Goal: Transaction & Acquisition: Purchase product/service

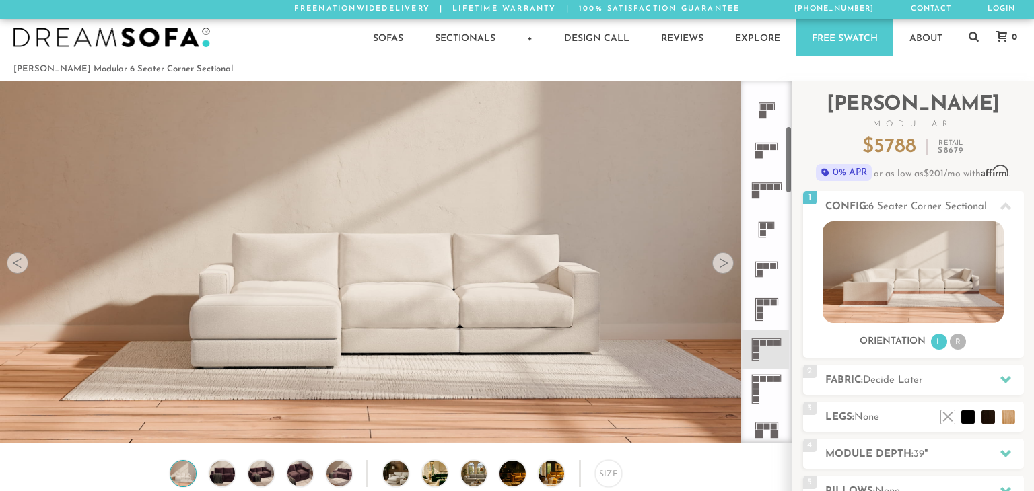
scroll to position [235, 0]
drag, startPoint x: 789, startPoint y: 108, endPoint x: 789, endPoint y: 152, distance: 44.4
click at [789, 152] on div at bounding box center [766, 262] width 51 height 362
click at [758, 342] on icon at bounding box center [767, 347] width 40 height 40
click at [725, 258] on div at bounding box center [723, 263] width 22 height 22
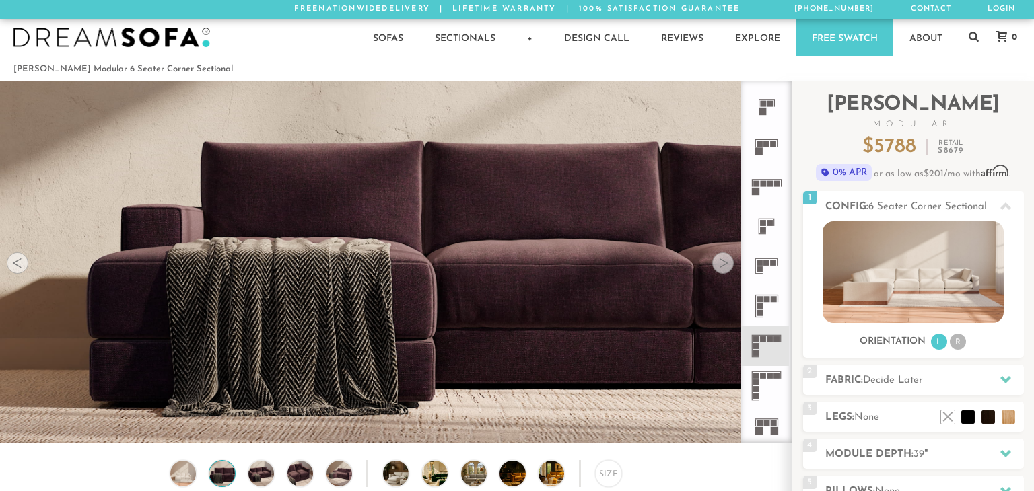
click at [725, 258] on div at bounding box center [723, 263] width 22 height 22
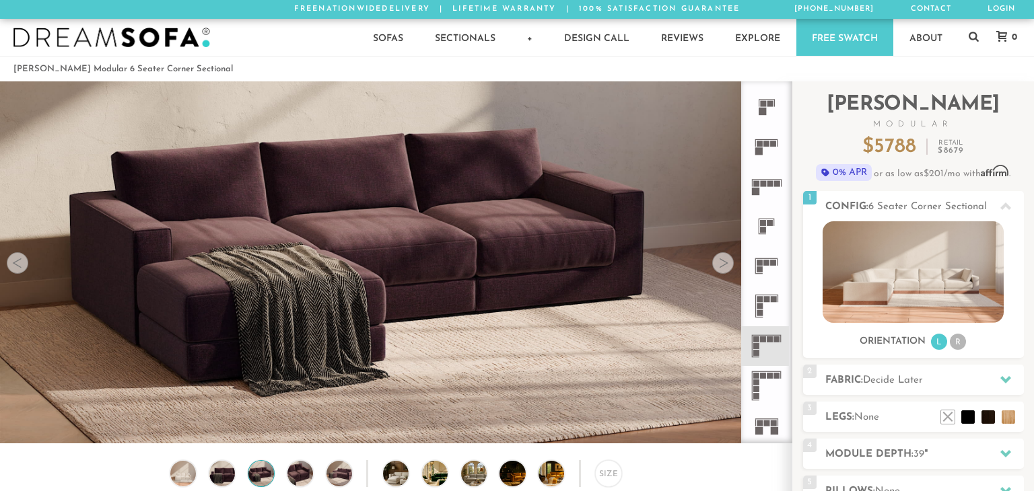
click at [725, 258] on div at bounding box center [723, 263] width 22 height 22
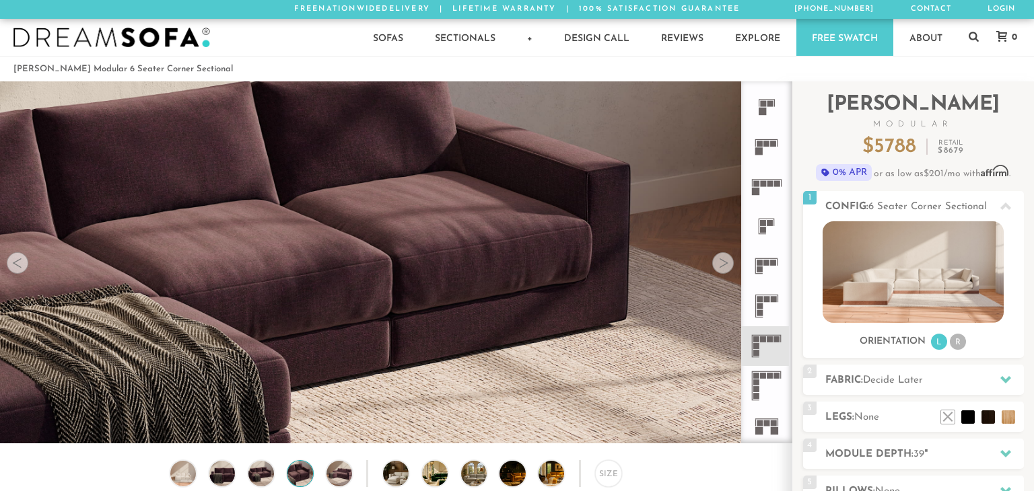
click at [725, 258] on div at bounding box center [723, 263] width 22 height 22
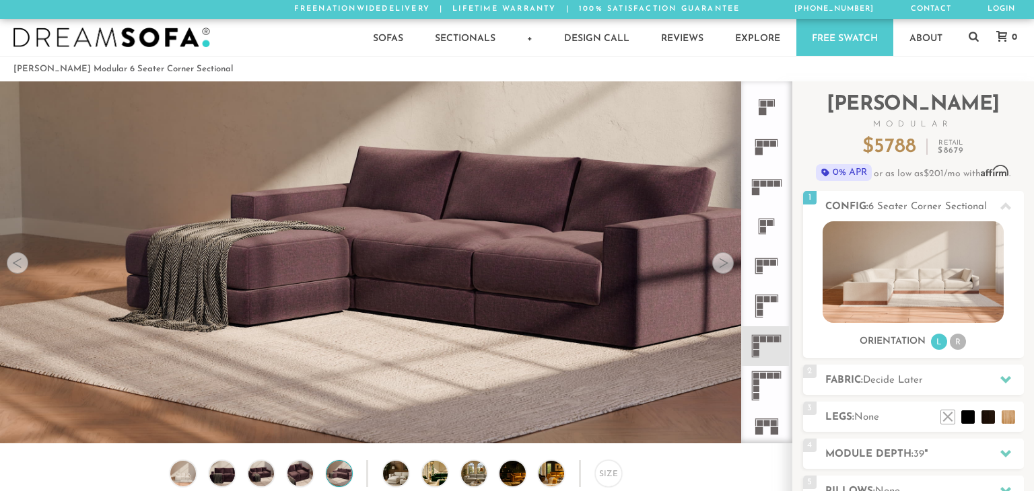
click at [725, 258] on div at bounding box center [723, 263] width 22 height 22
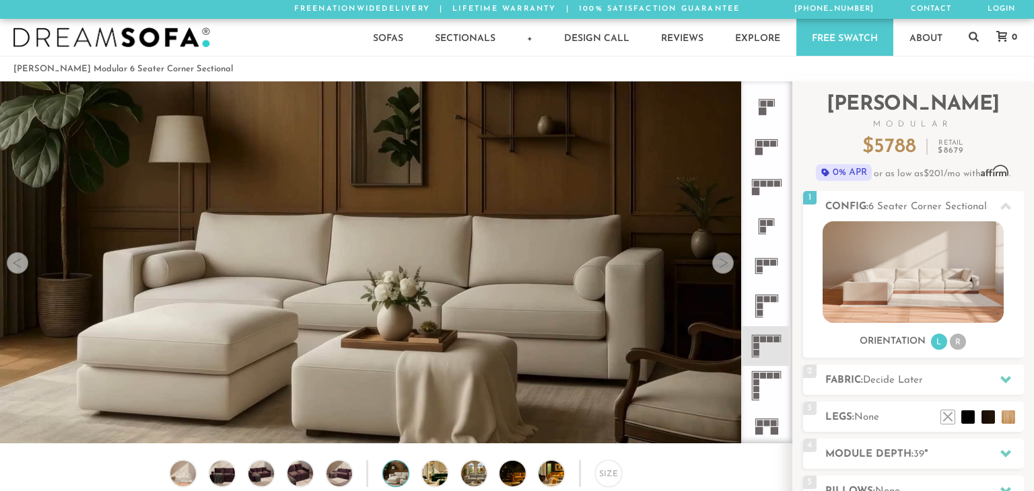
click at [725, 258] on div at bounding box center [723, 263] width 22 height 22
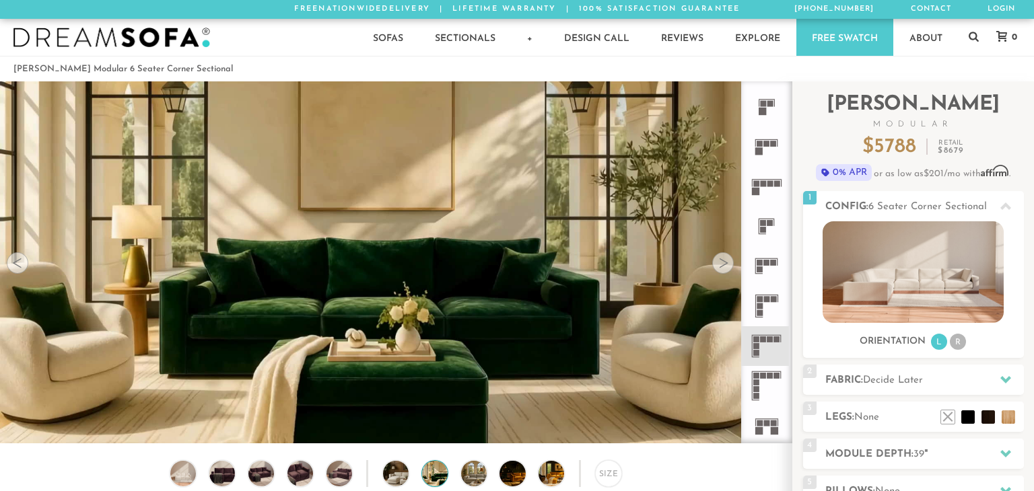
click at [725, 258] on div at bounding box center [723, 263] width 22 height 22
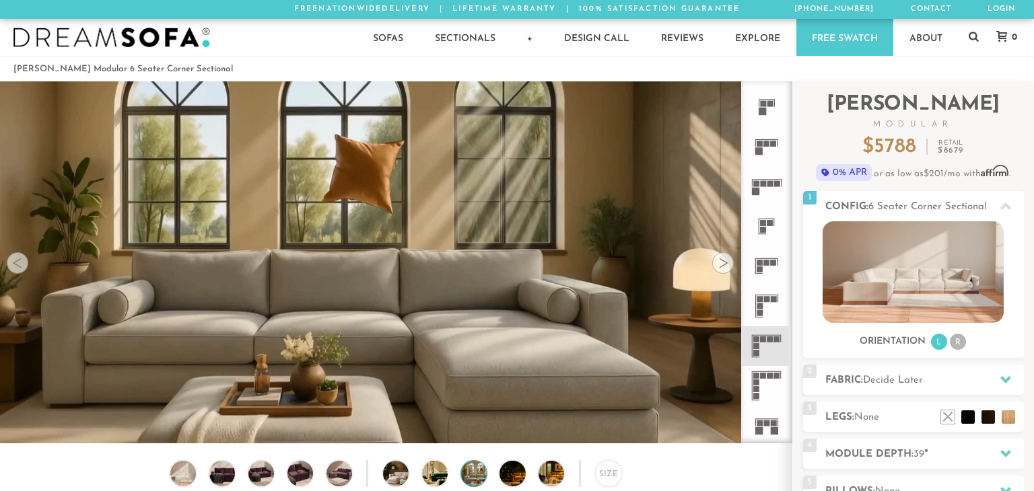
click at [725, 258] on div at bounding box center [723, 263] width 22 height 22
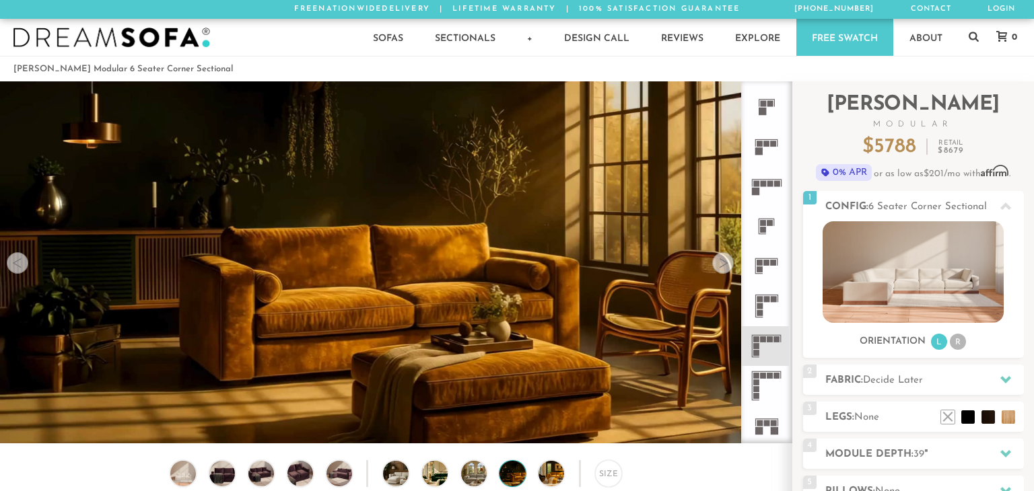
click at [725, 258] on div at bounding box center [723, 263] width 22 height 22
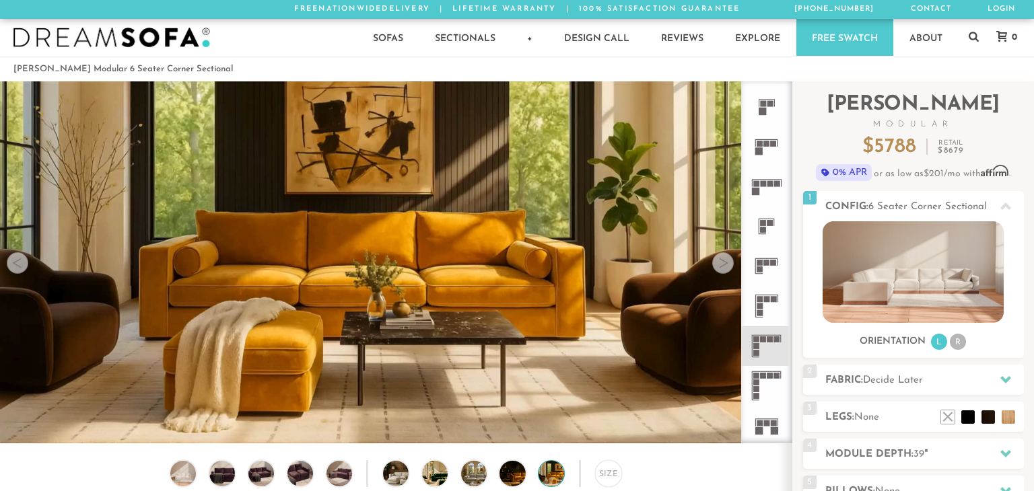
click at [725, 258] on div at bounding box center [723, 263] width 22 height 22
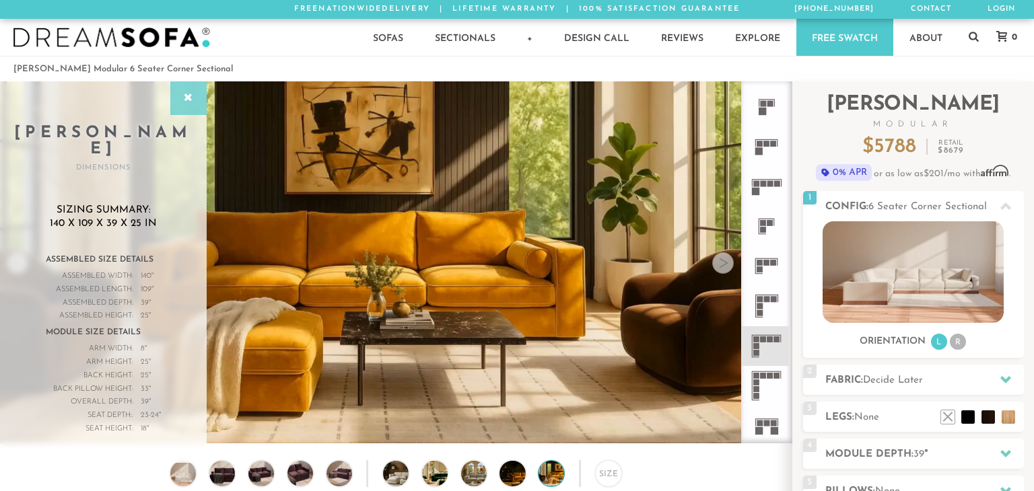
click at [185, 88] on div at bounding box center [188, 98] width 36 height 34
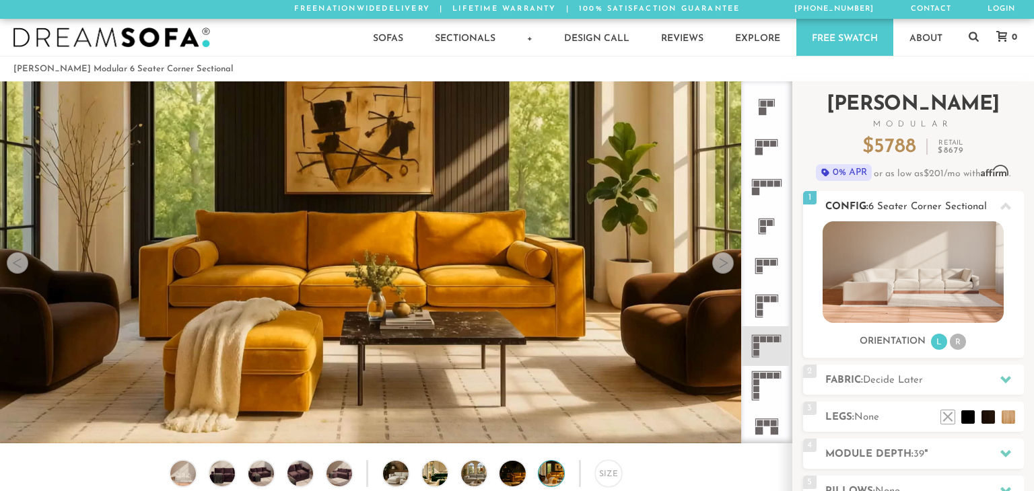
click at [958, 347] on li "R" at bounding box center [958, 342] width 16 height 16
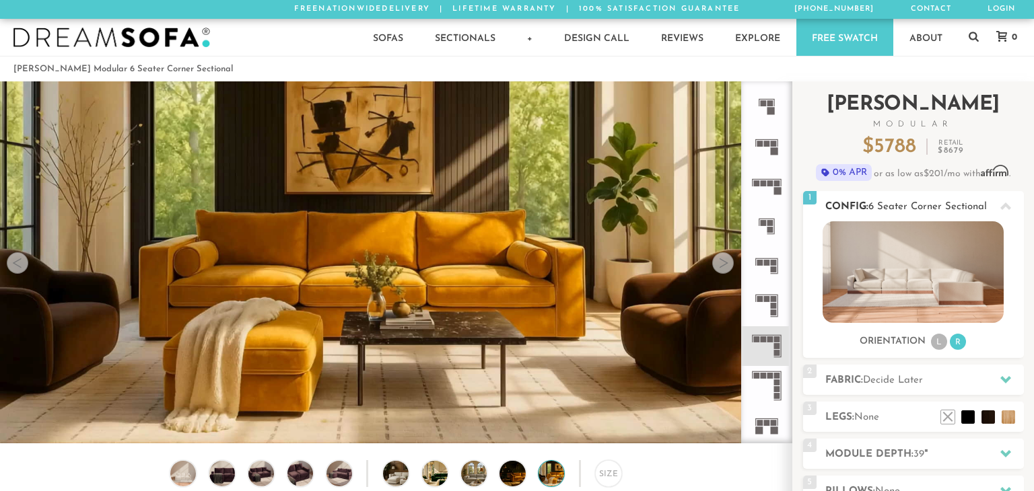
click at [944, 343] on li "L" at bounding box center [939, 342] width 16 height 16
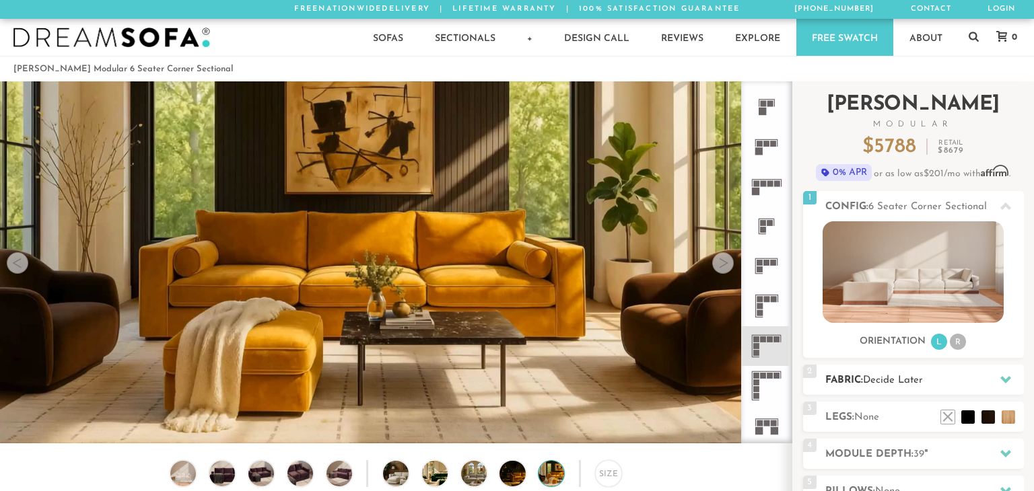
click at [1005, 378] on icon at bounding box center [1005, 379] width 11 height 11
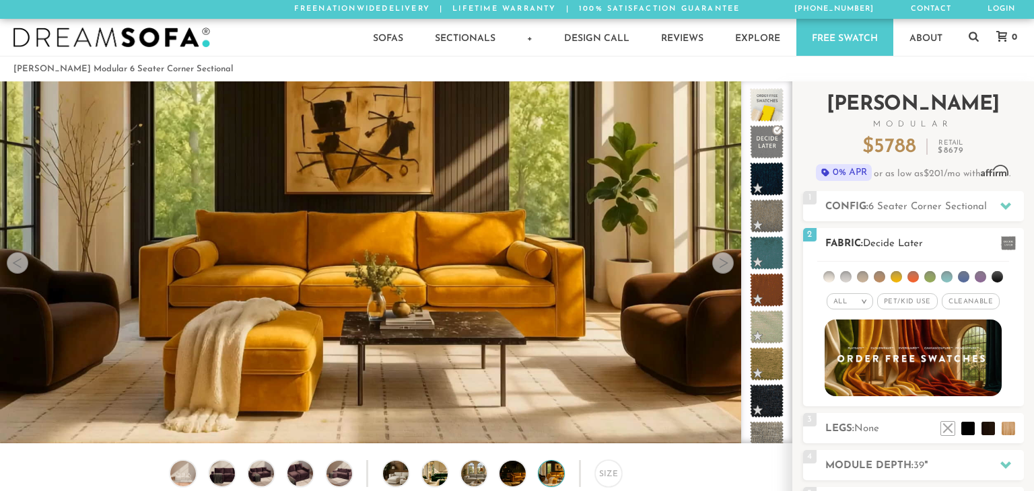
click at [901, 299] on span "Pet/Kid Use x" at bounding box center [907, 302] width 61 height 16
click at [963, 302] on span "Cleanable x" at bounding box center [976, 302] width 58 height 16
click at [828, 278] on li at bounding box center [828, 276] width 11 height 11
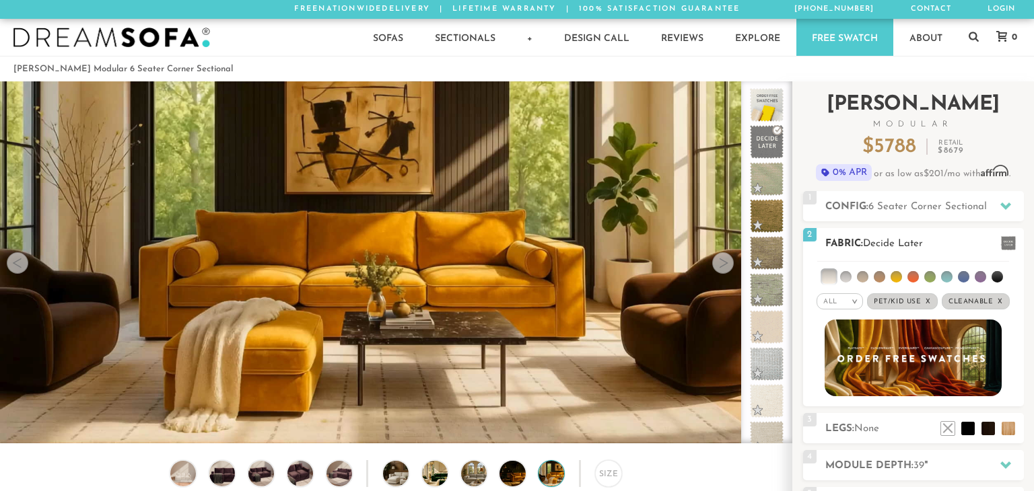
click at [913, 277] on li at bounding box center [913, 276] width 11 height 11
click at [911, 277] on li at bounding box center [912, 276] width 13 height 13
click at [927, 277] on li at bounding box center [929, 276] width 11 height 11
click at [993, 280] on li at bounding box center [997, 276] width 11 height 11
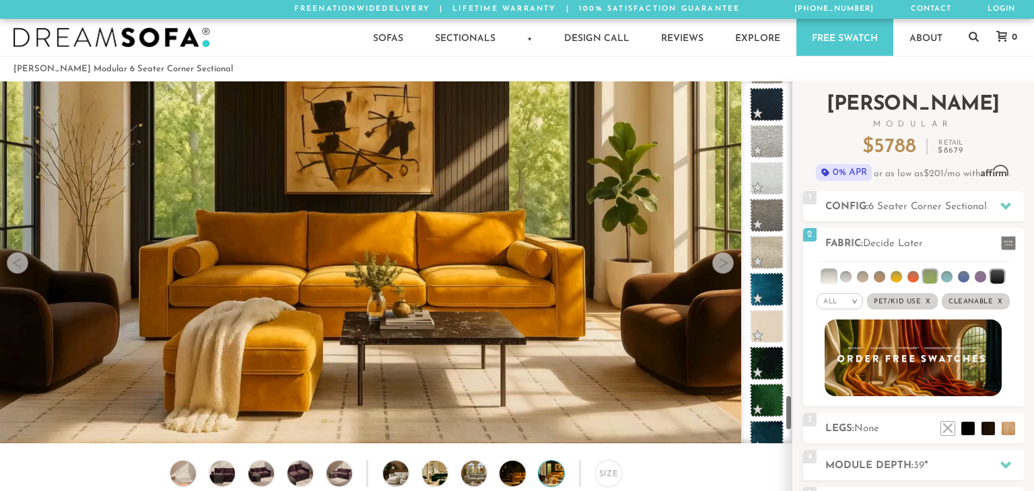
scroll to position [3141, 0]
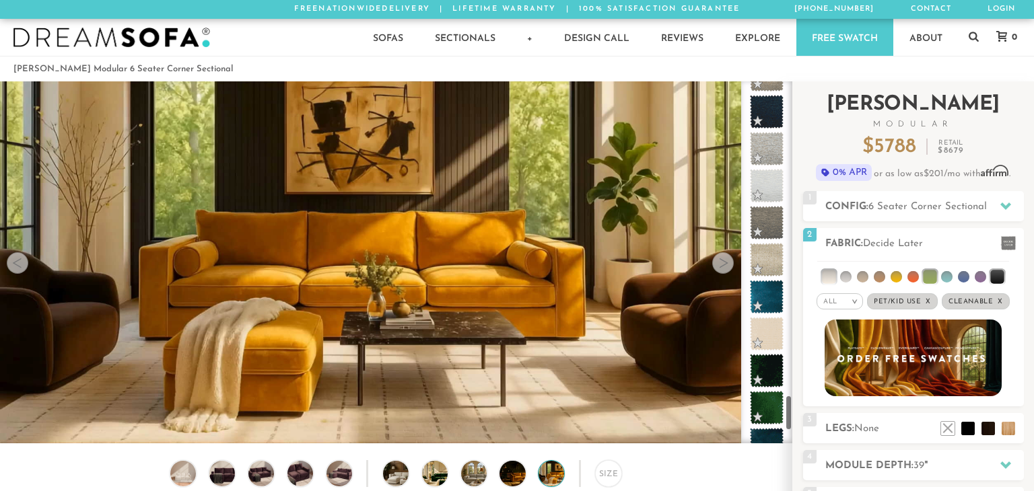
drag, startPoint x: 788, startPoint y: 110, endPoint x: 798, endPoint y: 423, distance: 313.2
click at [798, 423] on div "Introducing [PERSON_NAME] Modular $ 5788 Retail $ 8679 $ 5788 Retail $ 8679 0% …" at bounding box center [913, 384] width 242 height 607
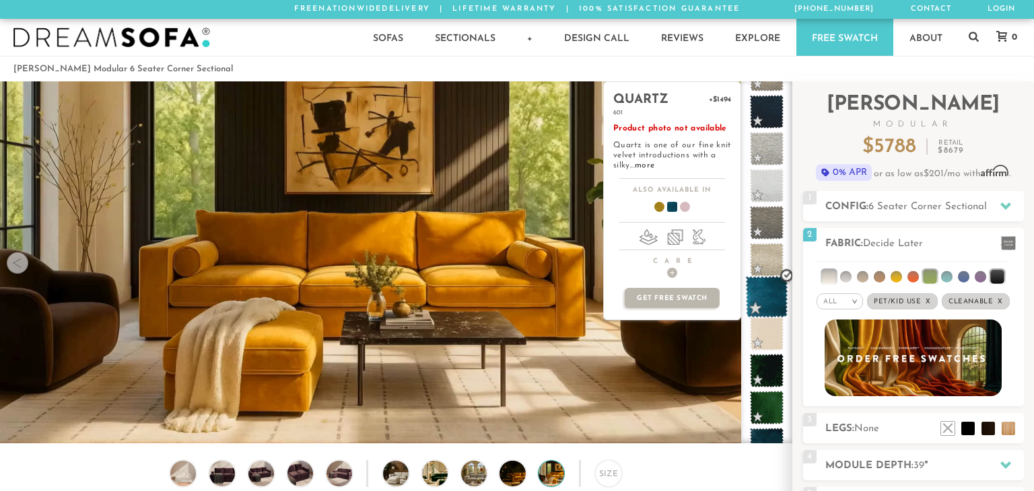
click at [760, 291] on span at bounding box center [767, 297] width 42 height 42
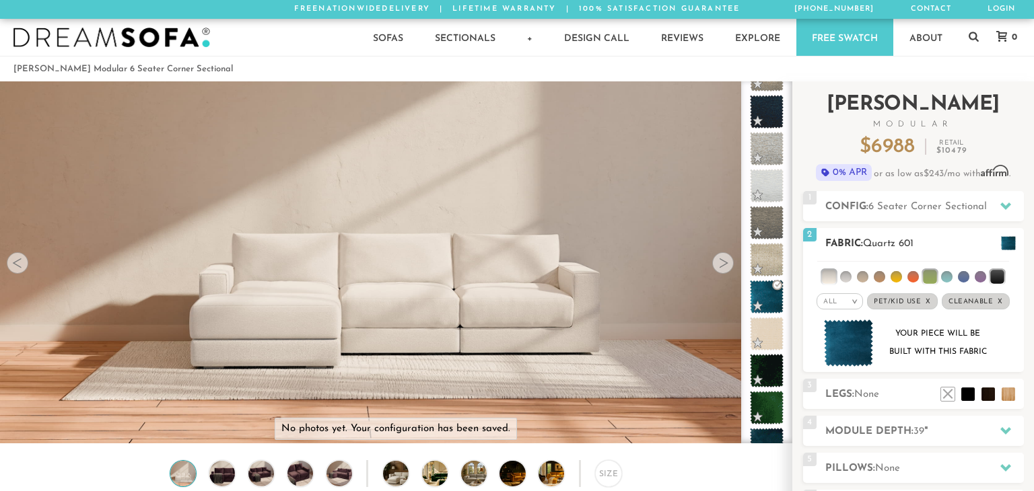
click at [879, 285] on ul at bounding box center [913, 274] width 192 height 25
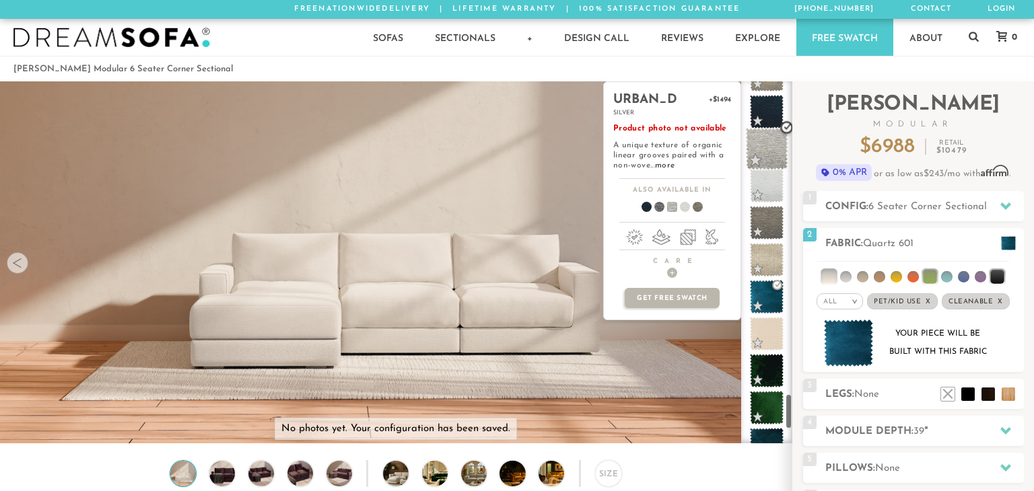
click at [775, 151] on span at bounding box center [767, 149] width 42 height 42
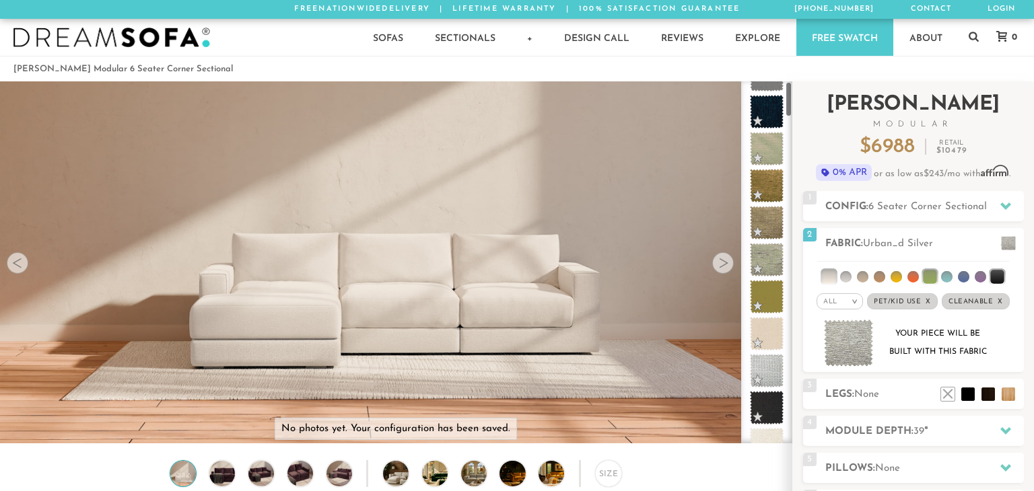
scroll to position [0, 0]
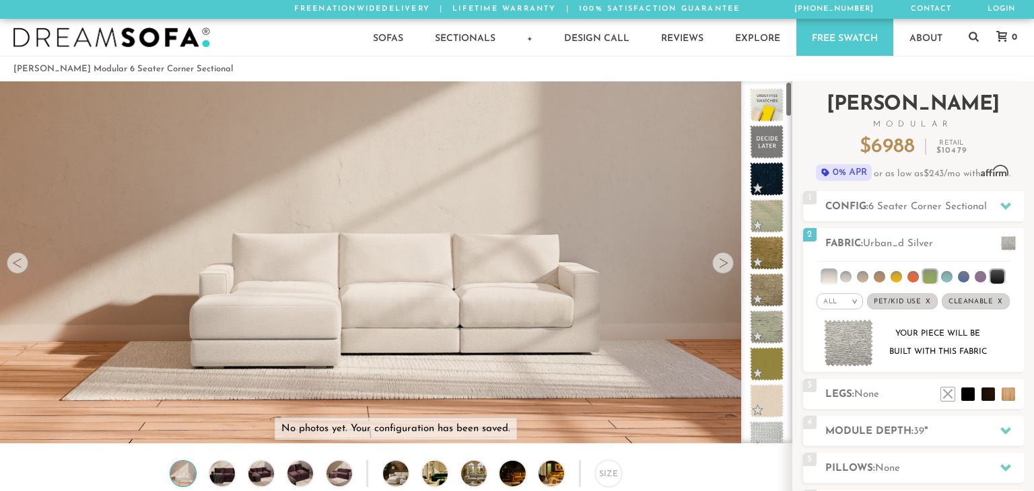
drag, startPoint x: 789, startPoint y: 421, endPoint x: 802, endPoint y: 104, distance: 318.0
click at [802, 104] on div "Introducing [PERSON_NAME] Modular $ 6988 Retail $ 10479 $ 6988 Retail $ 10479 0…" at bounding box center [913, 367] width 242 height 573
click at [949, 276] on li at bounding box center [946, 276] width 11 height 11
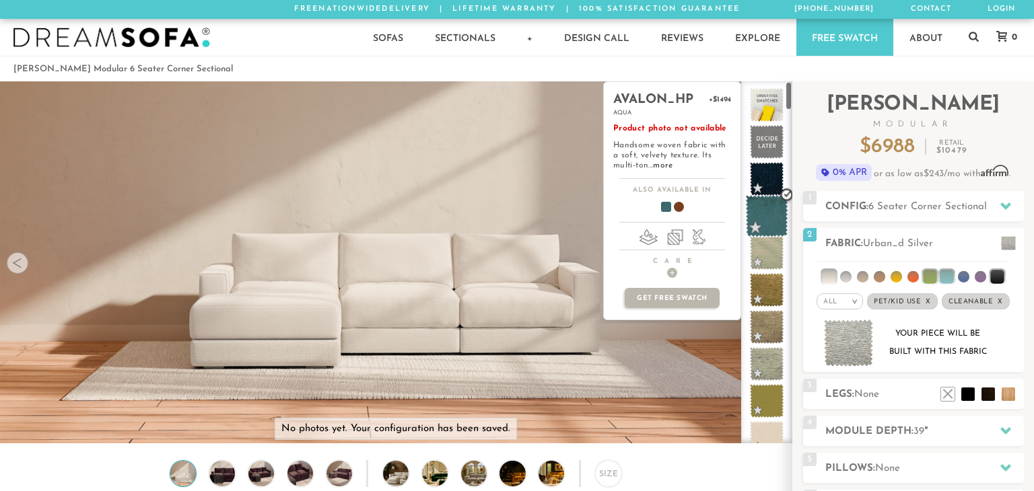
click at [773, 207] on span at bounding box center [767, 216] width 42 height 42
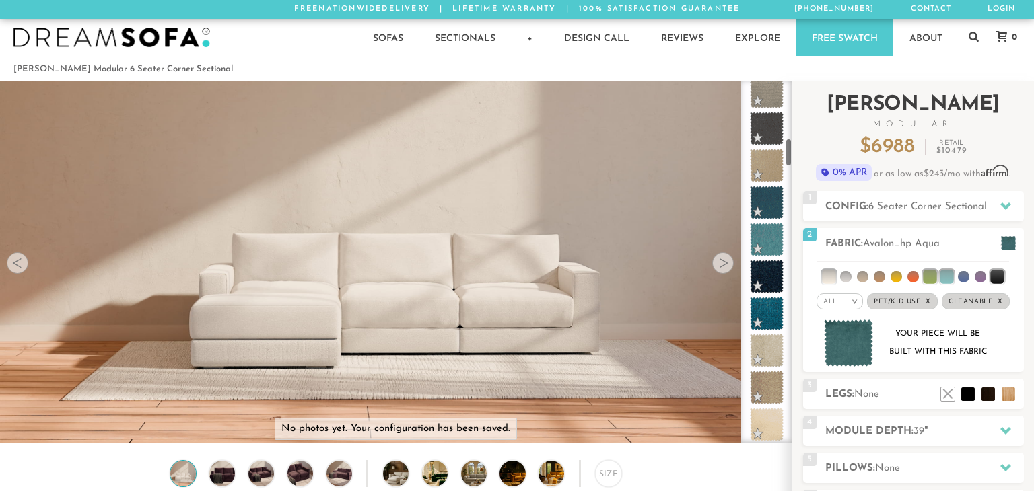
scroll to position [725, 0]
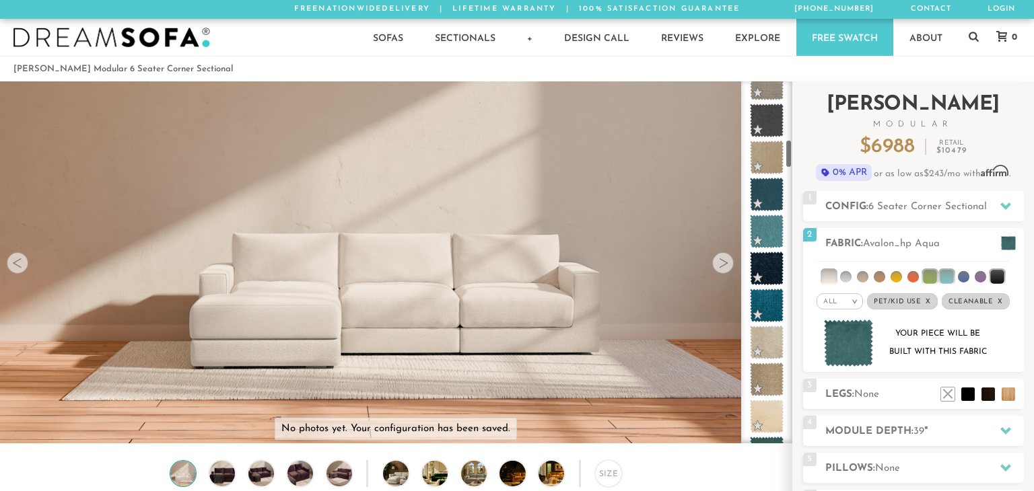
drag, startPoint x: 788, startPoint y: 98, endPoint x: 794, endPoint y: 157, distance: 58.9
click at [794, 157] on div "Introducing [PERSON_NAME] Modular $ 6988 Retail $ 10479 $ 6988 Retail $ 10479 0…" at bounding box center [913, 367] width 242 height 573
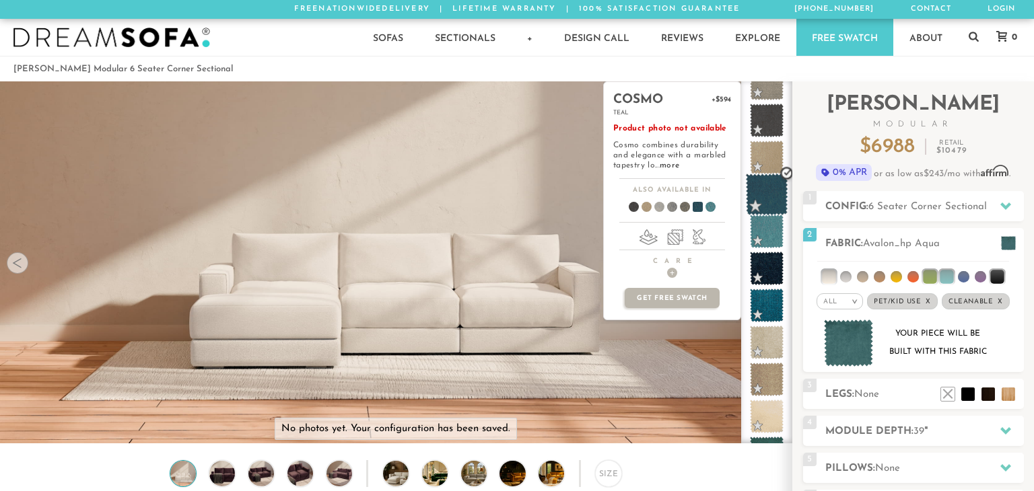
click at [767, 194] on span at bounding box center [767, 195] width 42 height 42
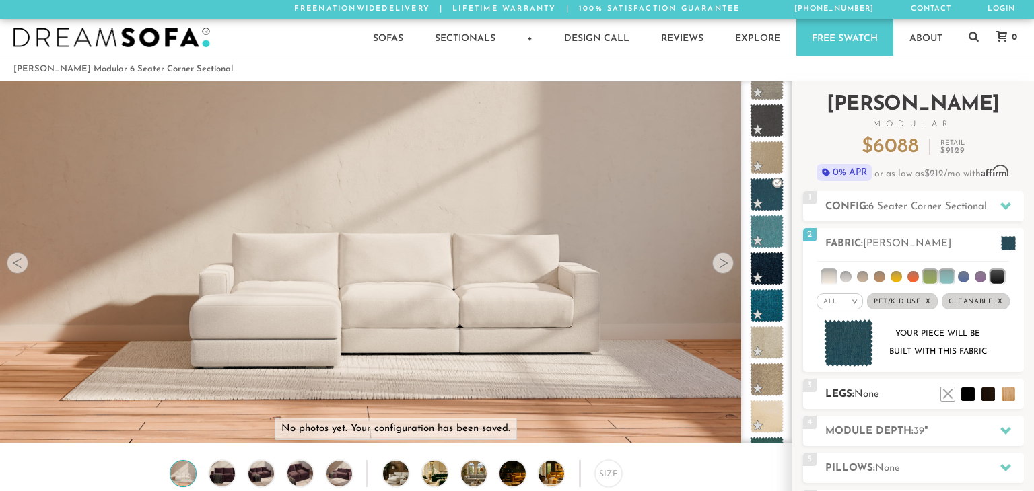
click at [844, 386] on div "3 Legs: None $0 $199 Nailheads:" at bounding box center [913, 394] width 221 height 30
click at [812, 386] on span "3" at bounding box center [809, 385] width 13 height 13
click at [948, 394] on li at bounding box center [928, 374] width 54 height 54
click at [884, 392] on h2 "Legs: None" at bounding box center [924, 394] width 199 height 15
click at [885, 424] on div "4 Module Depth: 39 "" at bounding box center [913, 431] width 221 height 30
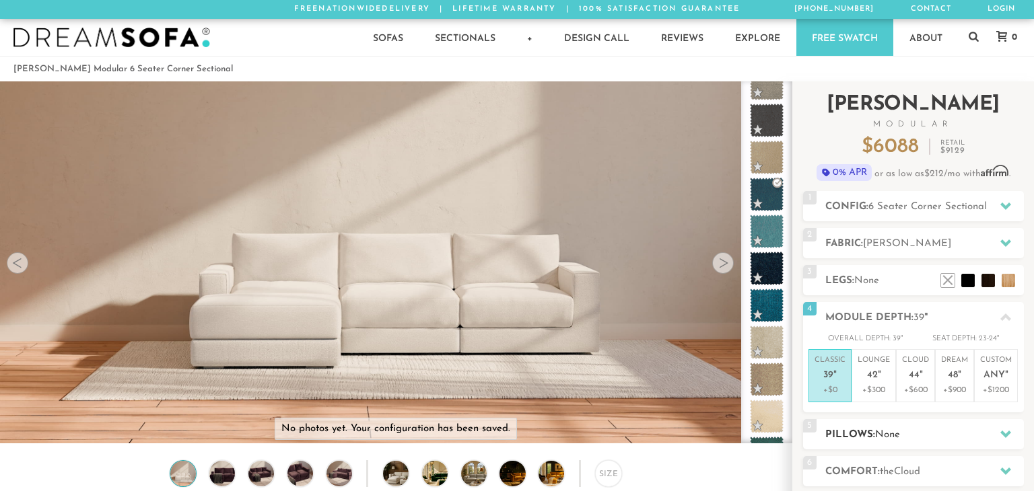
click at [809, 426] on span "5" at bounding box center [809, 425] width 13 height 13
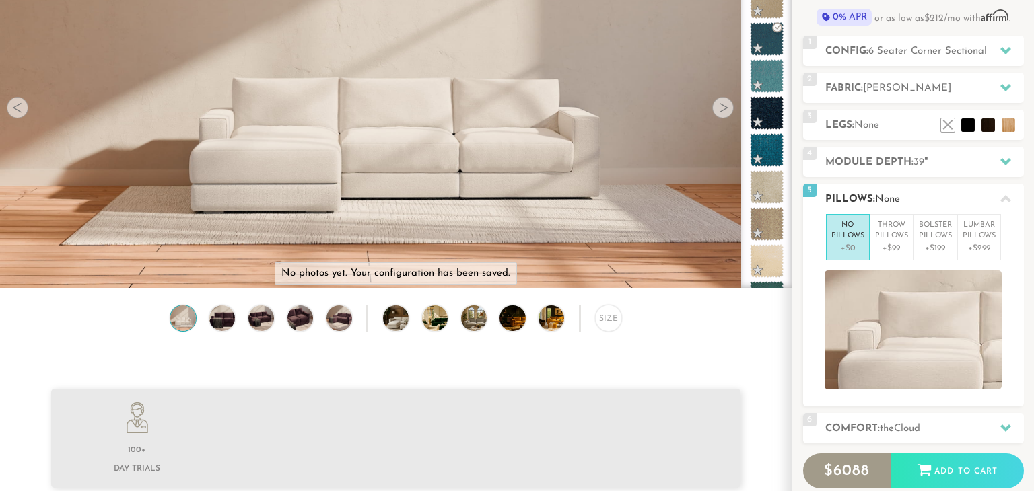
scroll to position [158, 0]
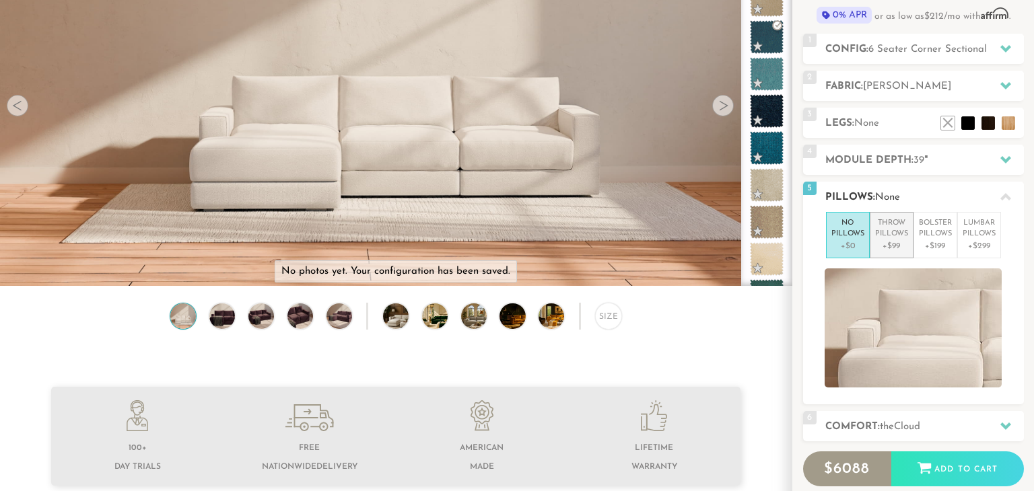
click at [889, 222] on p "Throw Pillows" at bounding box center [891, 229] width 33 height 22
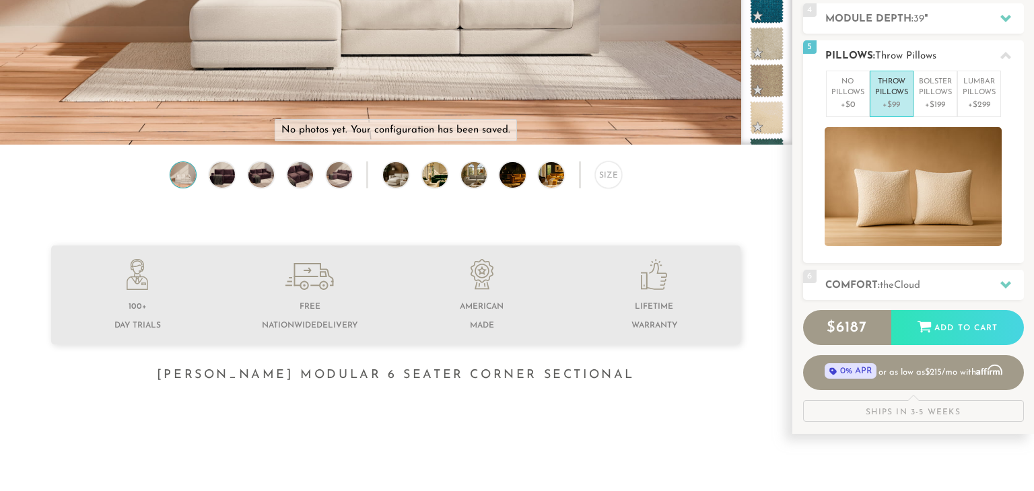
scroll to position [299, 0]
click at [939, 288] on h2 "Comfort: the Cloud" at bounding box center [924, 285] width 199 height 15
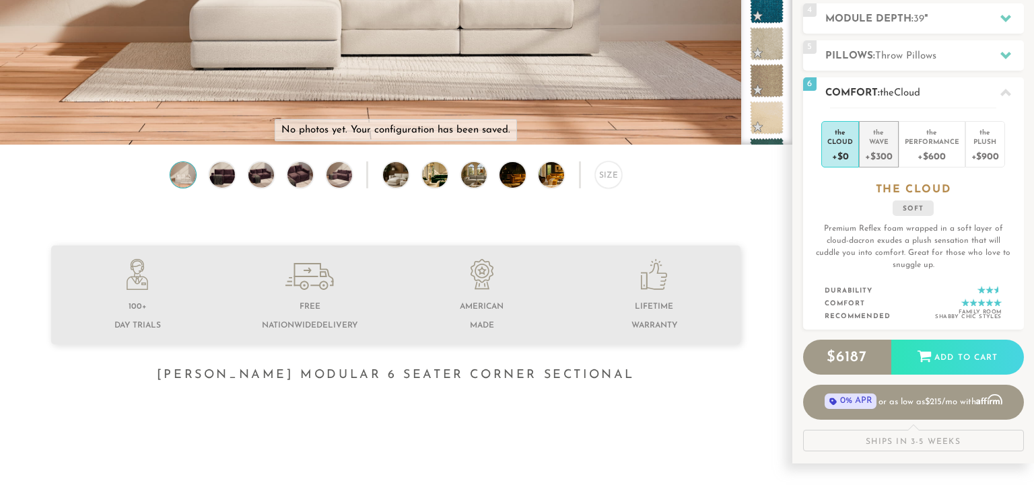
click at [889, 137] on div "Wave" at bounding box center [878, 141] width 27 height 9
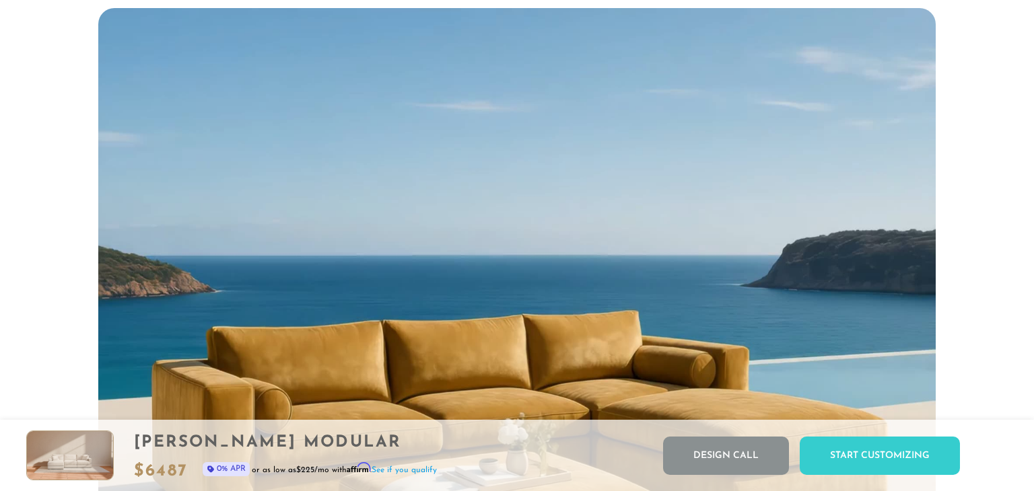
scroll to position [0, 0]
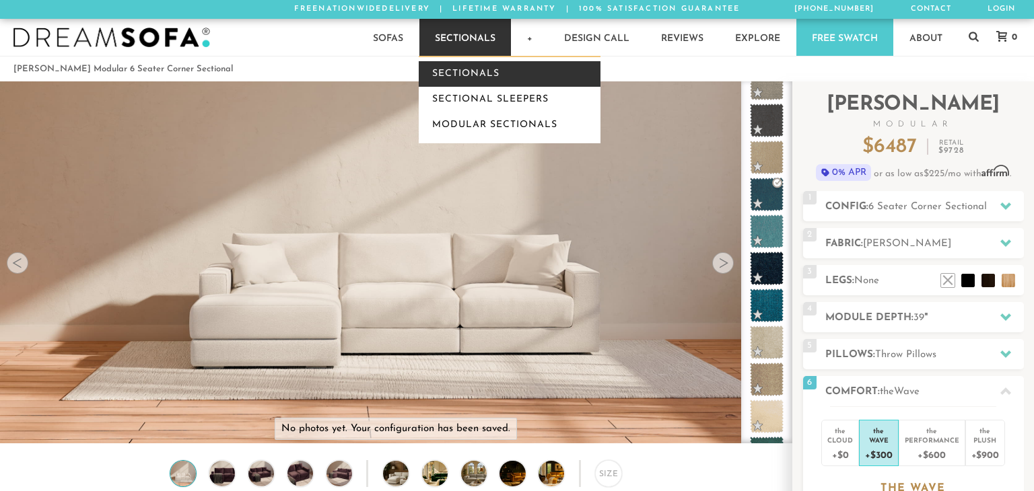
click at [484, 83] on link "Sectionals" at bounding box center [510, 74] width 182 height 26
